Goal: Find specific page/section

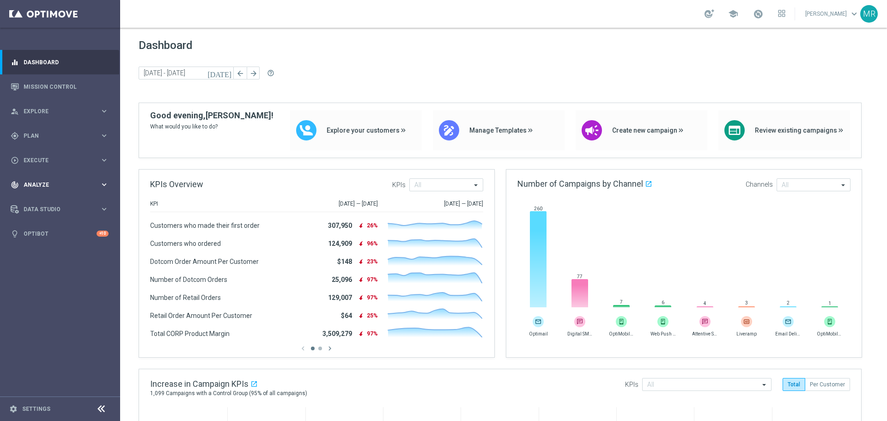
click at [72, 182] on span "Analyze" at bounding box center [62, 185] width 76 height 6
click at [51, 190] on div "track_changes Analyze keyboard_arrow_right" at bounding box center [59, 184] width 119 height 24
click at [47, 213] on div "Data Studio" at bounding box center [55, 209] width 89 height 8
click at [43, 186] on span "Analyze" at bounding box center [62, 185] width 76 height 6
click at [56, 247] on link "Predictive Models" at bounding box center [60, 245] width 72 height 7
